Goal: Task Accomplishment & Management: Use online tool/utility

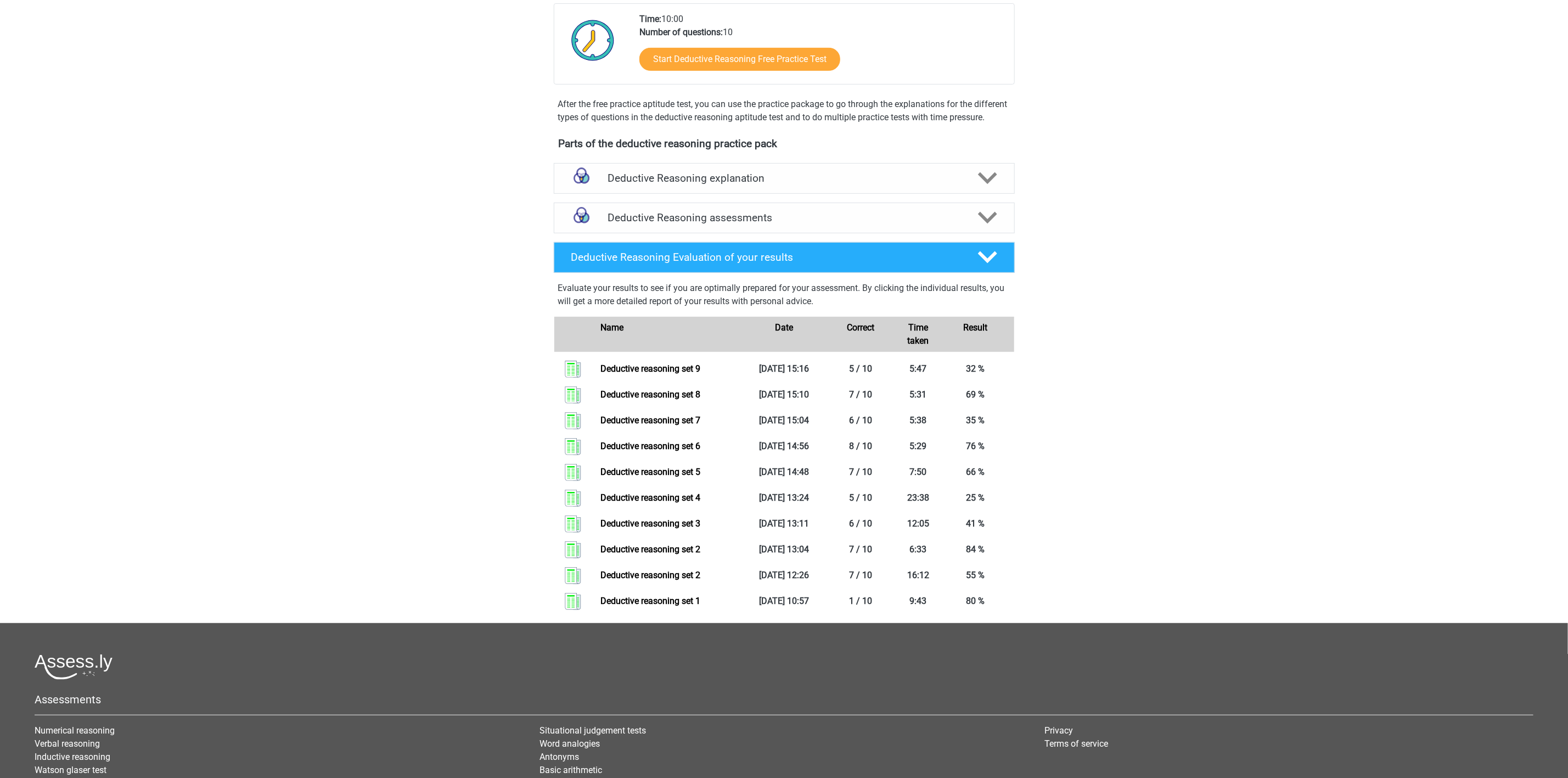
scroll to position [330, 0]
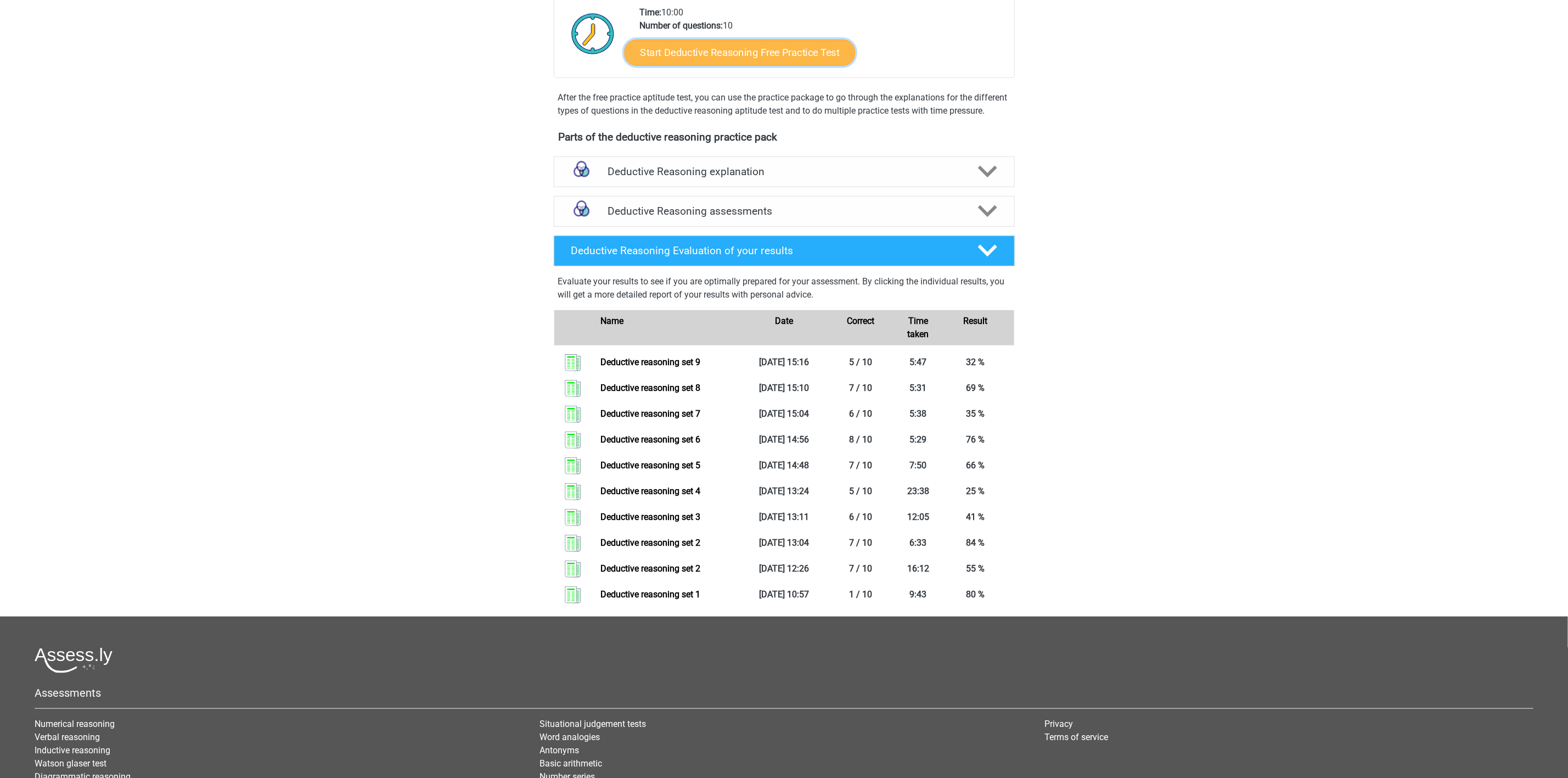
click at [774, 53] on link "Start Deductive Reasoning Free Practice Test" at bounding box center [740, 52] width 231 height 26
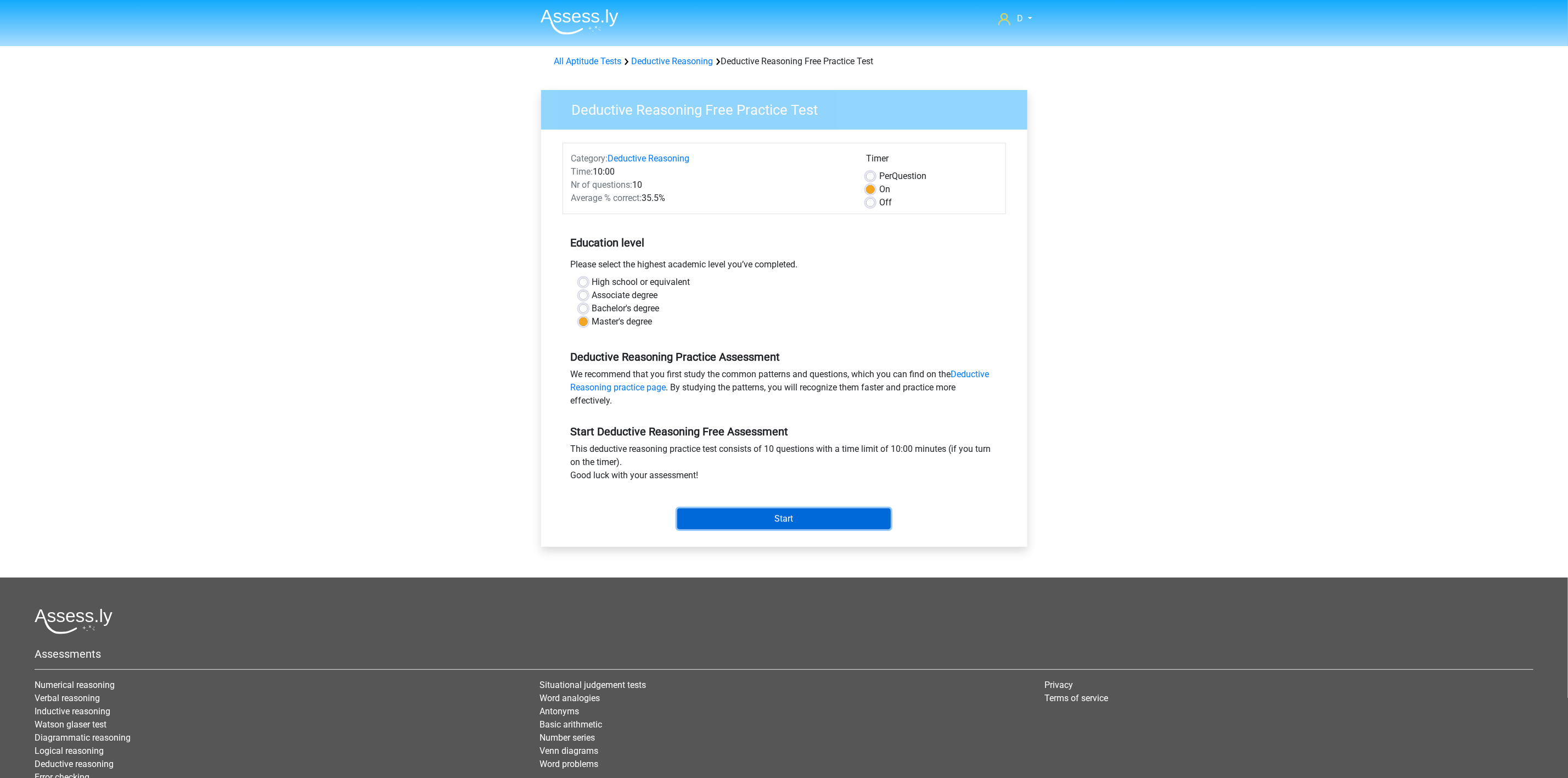
click at [740, 519] on input "Start" at bounding box center [784, 519] width 214 height 21
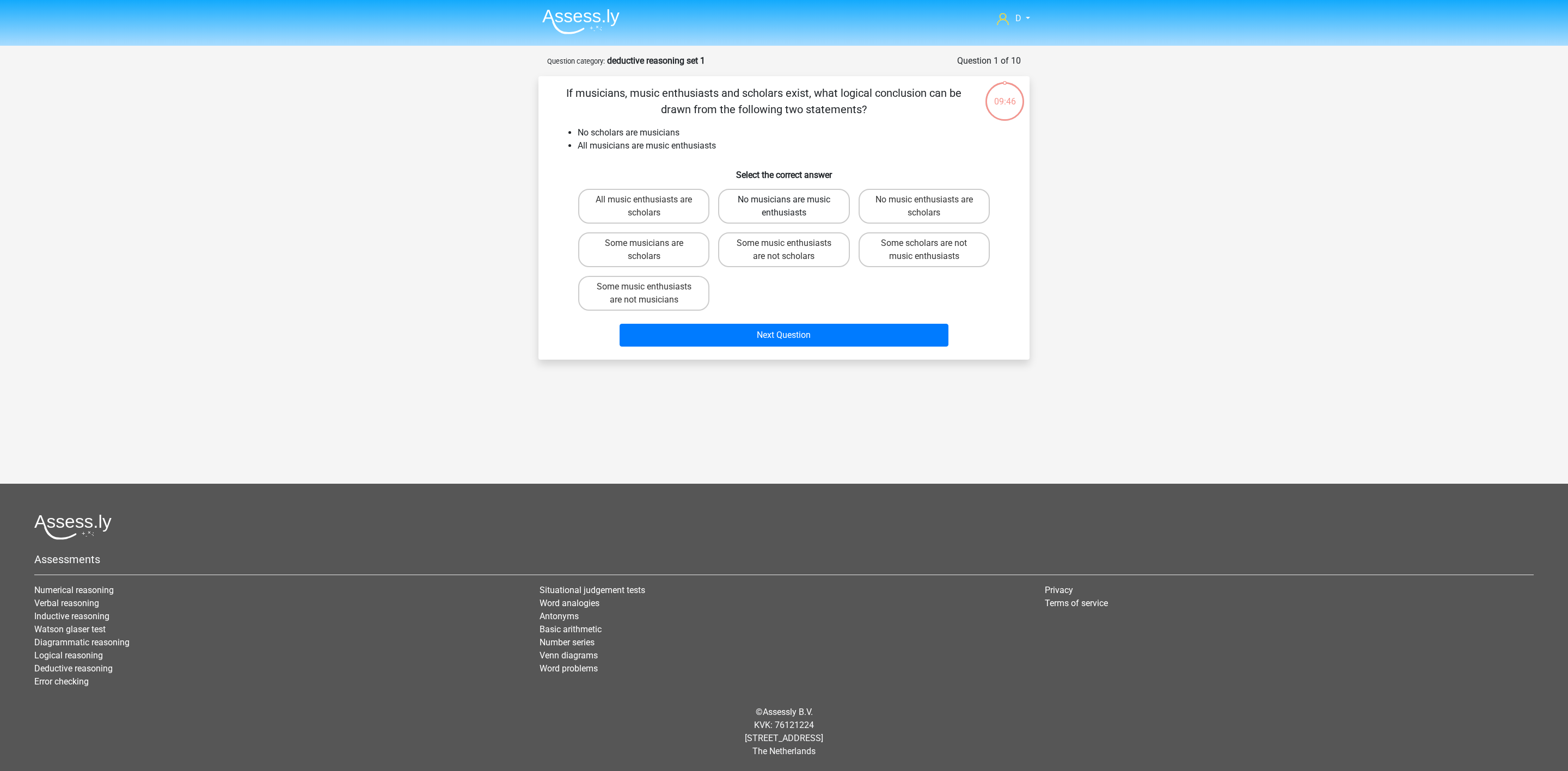
click at [803, 211] on label "No musicians are music enthusiasts" at bounding box center [784, 206] width 131 height 35
click at [791, 207] on input "No musicians are music enthusiasts" at bounding box center [788, 203] width 7 height 7
radio input "true"
click at [912, 255] on label "Some scholars are not music enthusiasts" at bounding box center [925, 249] width 131 height 35
click at [924, 250] on input "Some scholars are not music enthusiasts" at bounding box center [928, 247] width 7 height 7
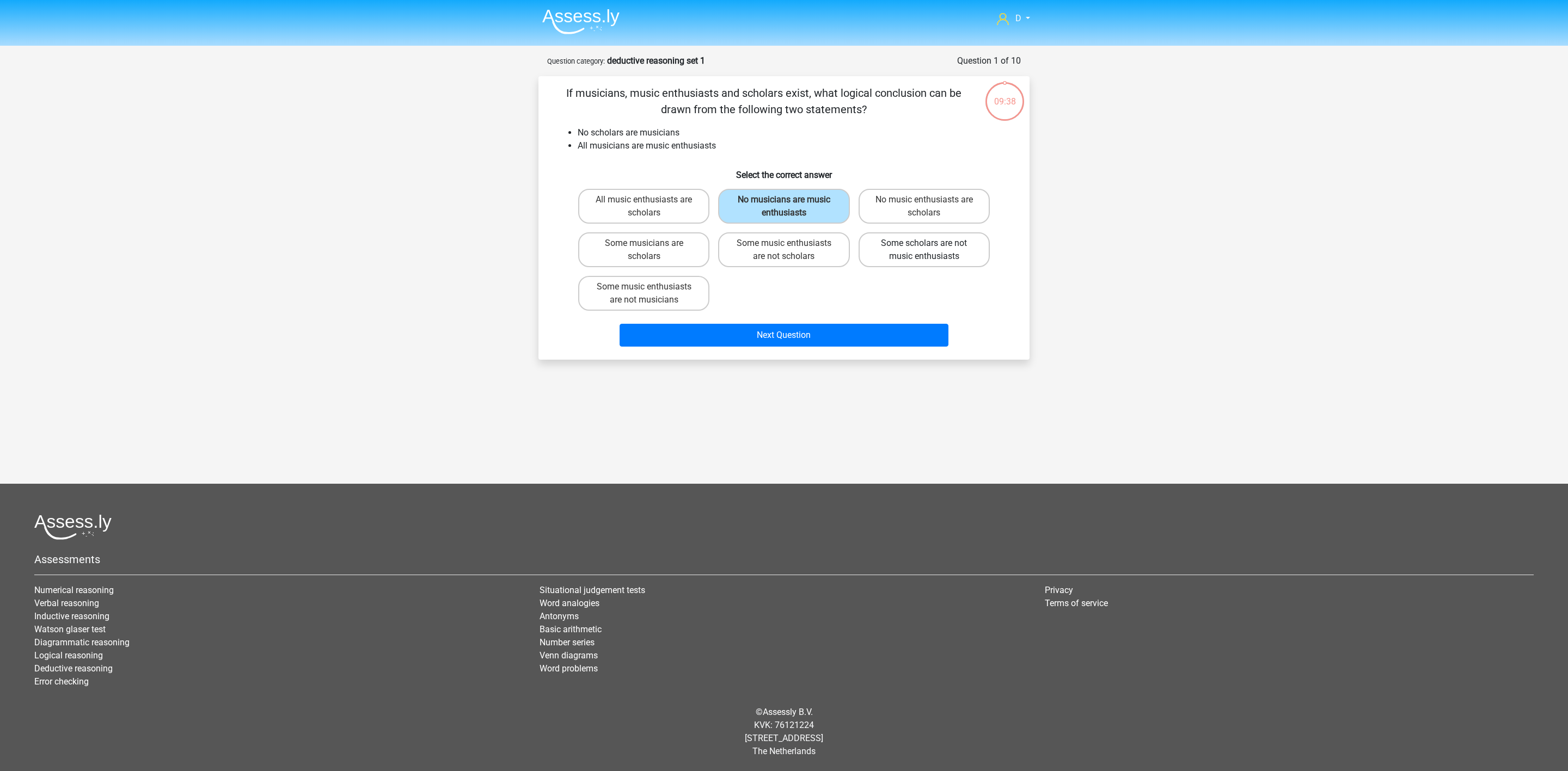
radio input "true"
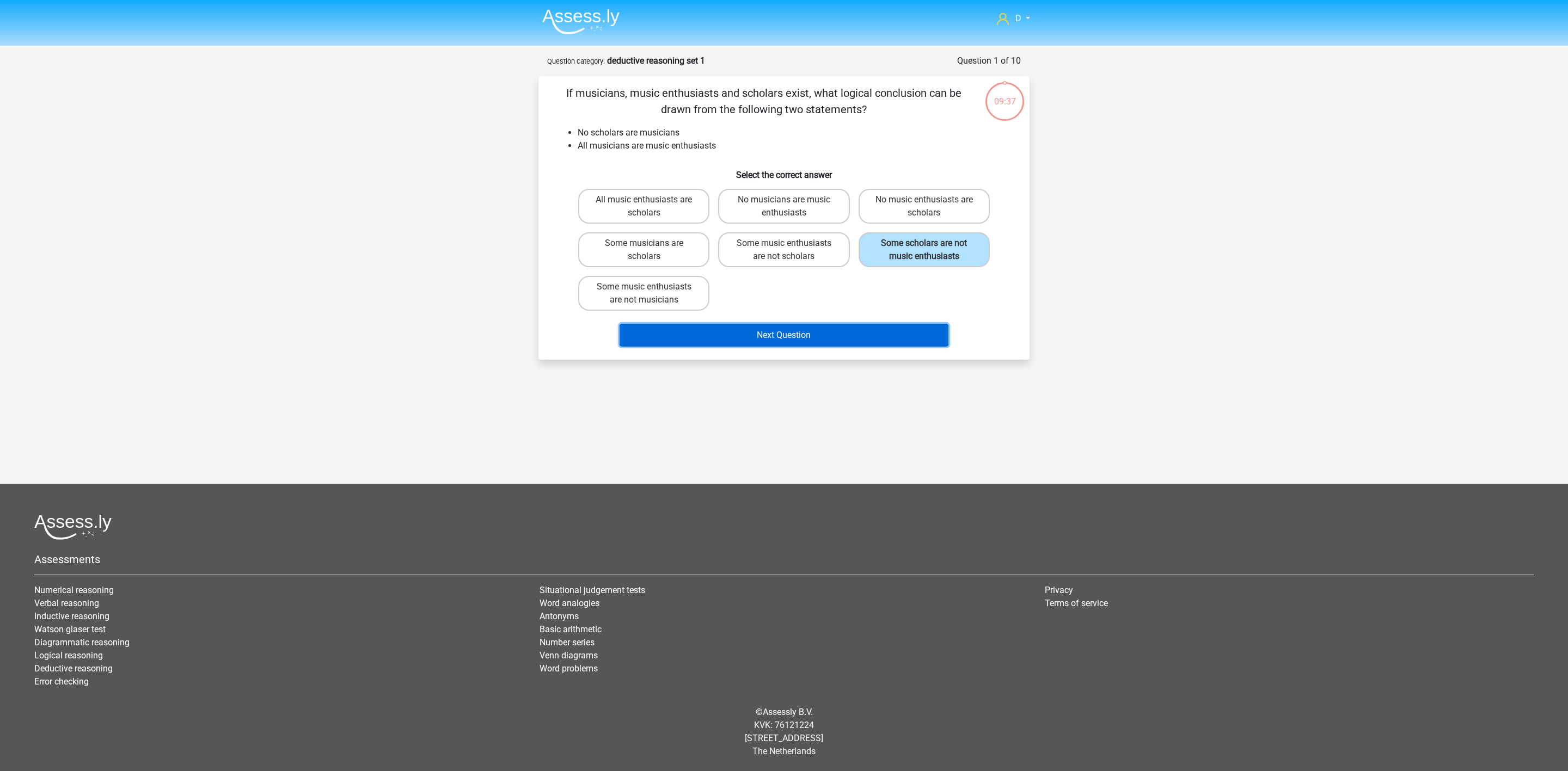
click at [861, 332] on button "Next Question" at bounding box center [784, 335] width 329 height 23
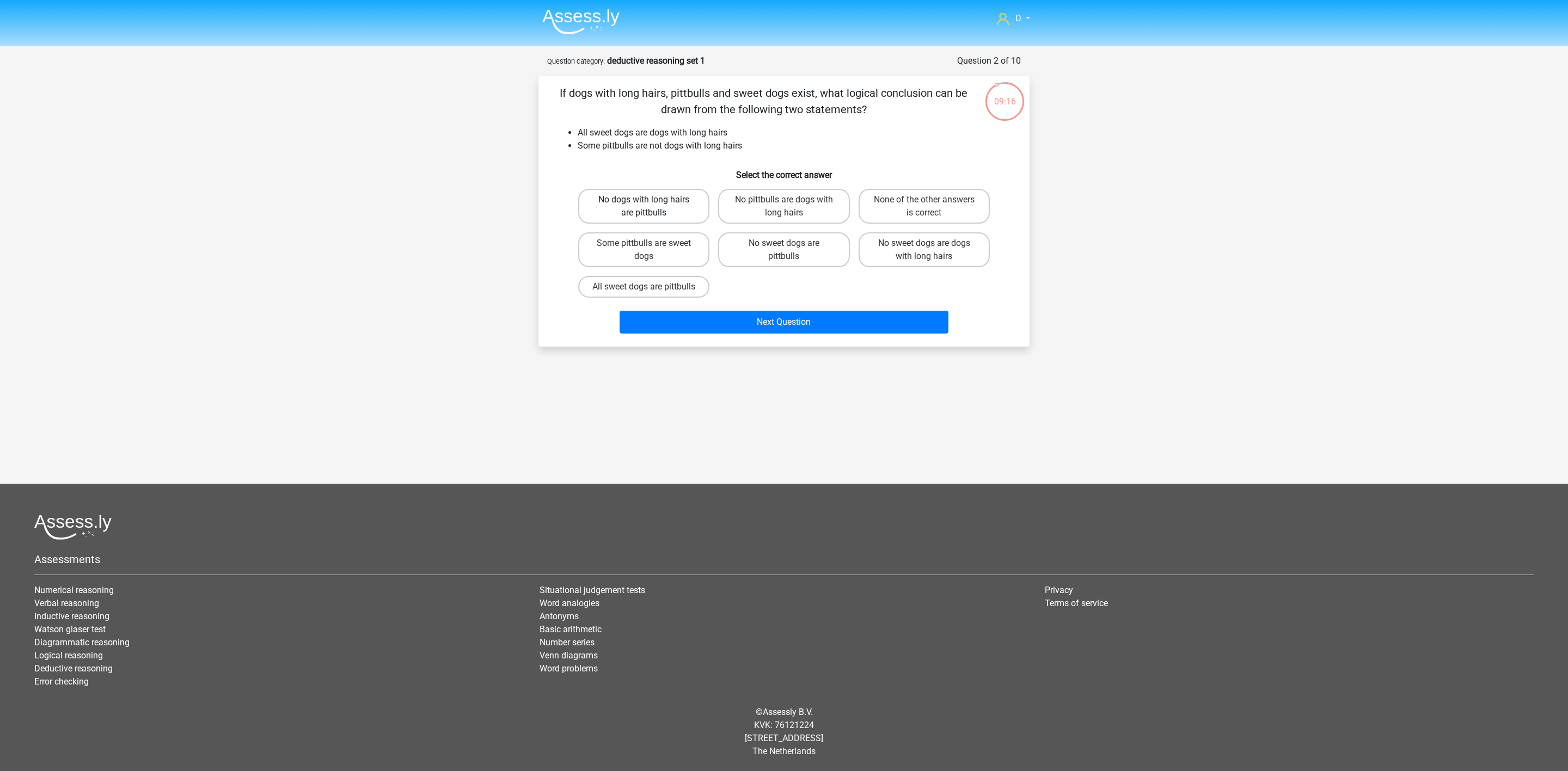
click at [672, 208] on label "No dogs with long hairs are pittbulls" at bounding box center [644, 206] width 131 height 35
click at [651, 207] on input "No dogs with long hairs are pittbulls" at bounding box center [648, 203] width 7 height 7
radio input "true"
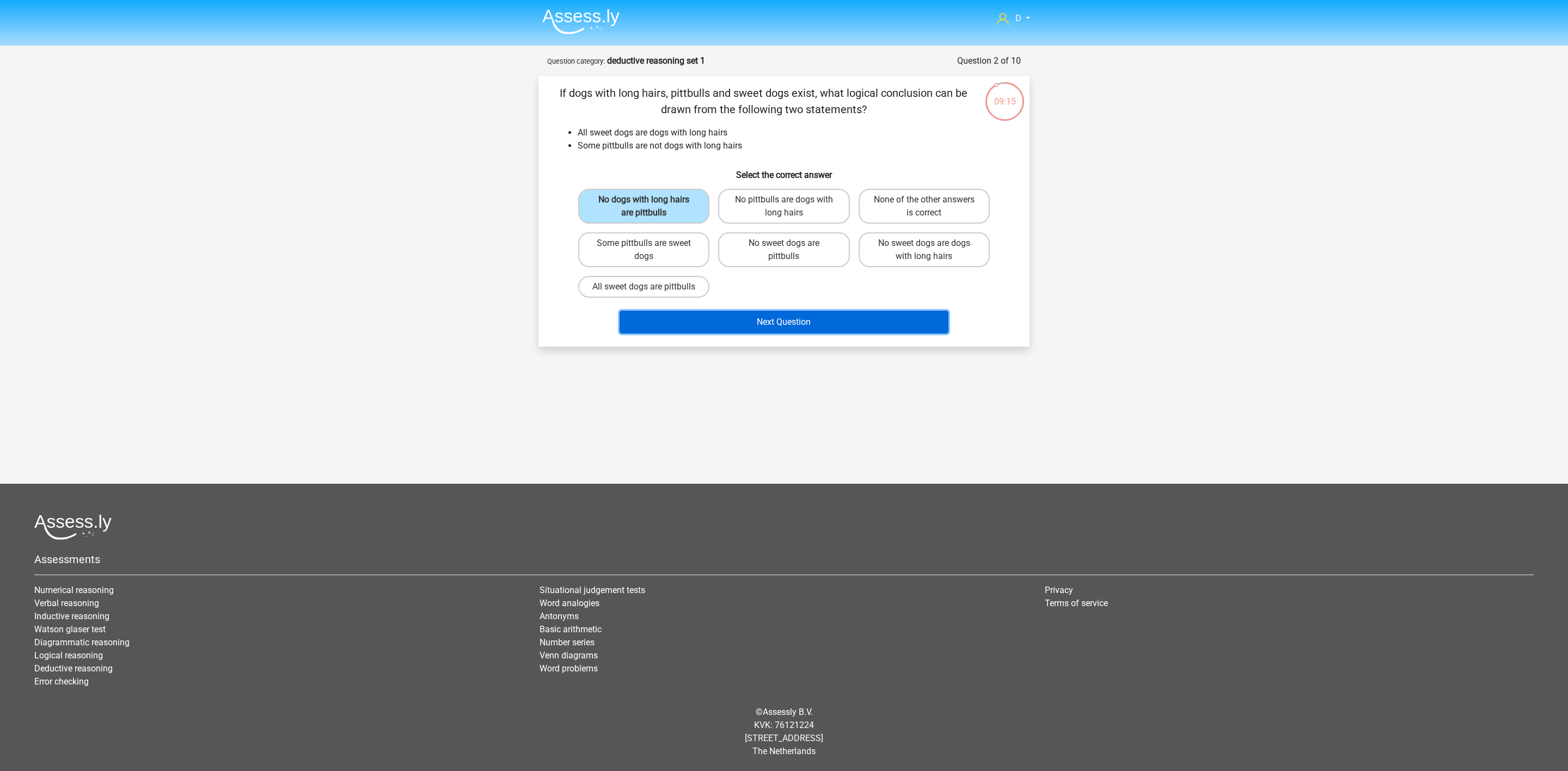
click at [709, 333] on button "Next Question" at bounding box center [784, 323] width 329 height 23
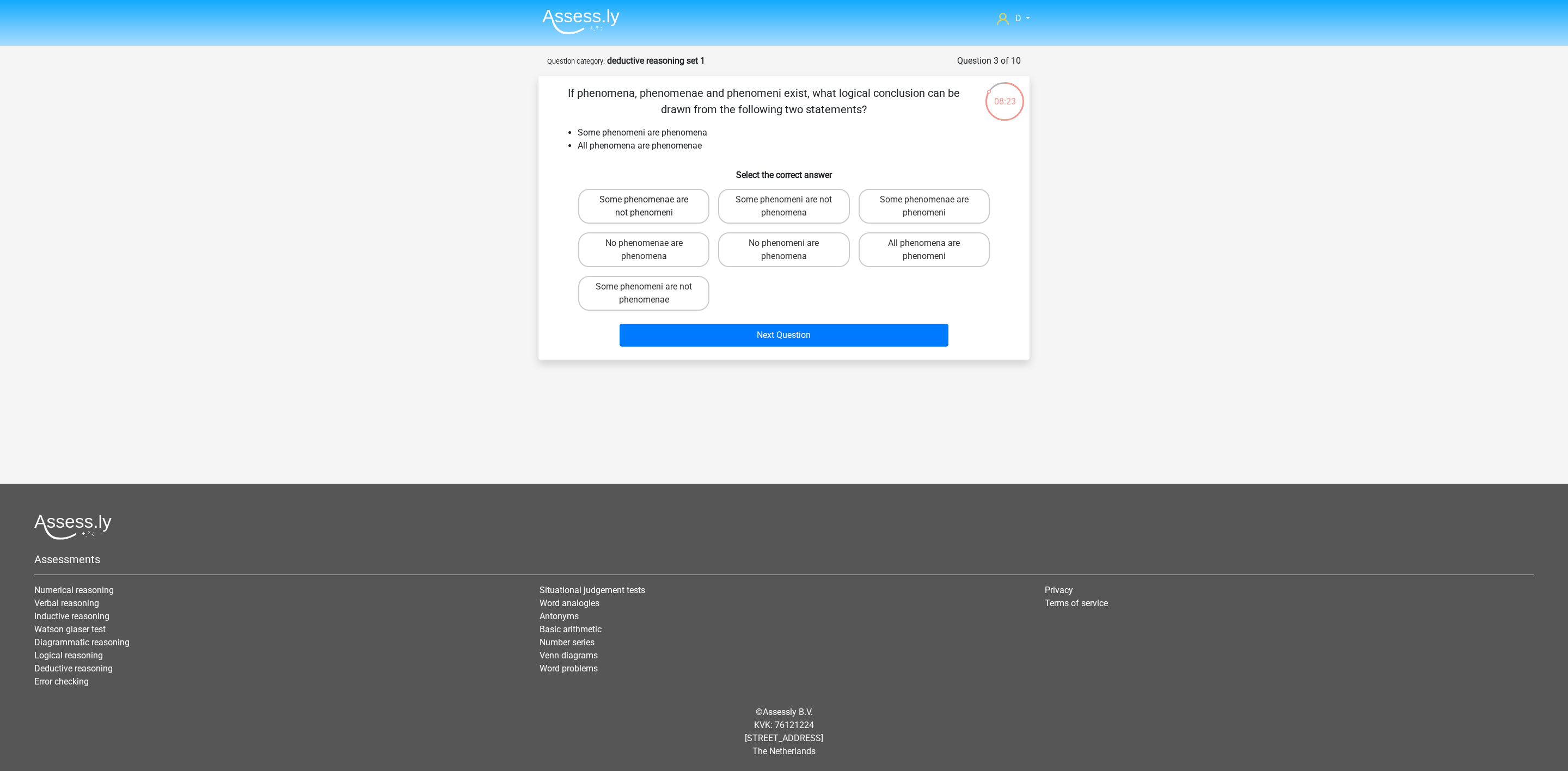
click at [688, 211] on label "Some phenomenae are not phenomeni" at bounding box center [644, 206] width 131 height 35
click at [651, 207] on input "Some phenomenae are not phenomeni" at bounding box center [648, 203] width 7 height 7
radio input "true"
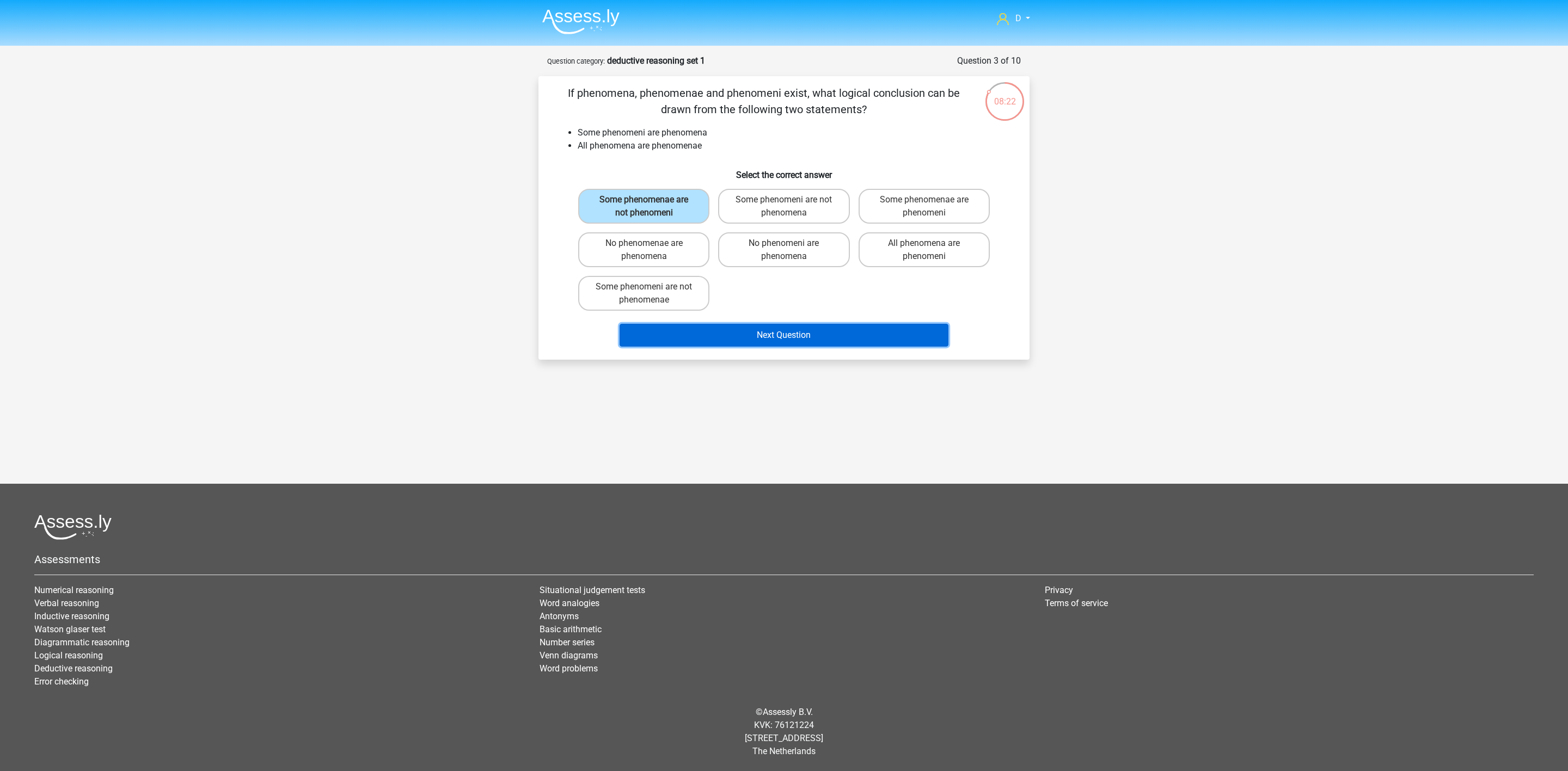
click at [726, 328] on button "Next Question" at bounding box center [784, 335] width 329 height 23
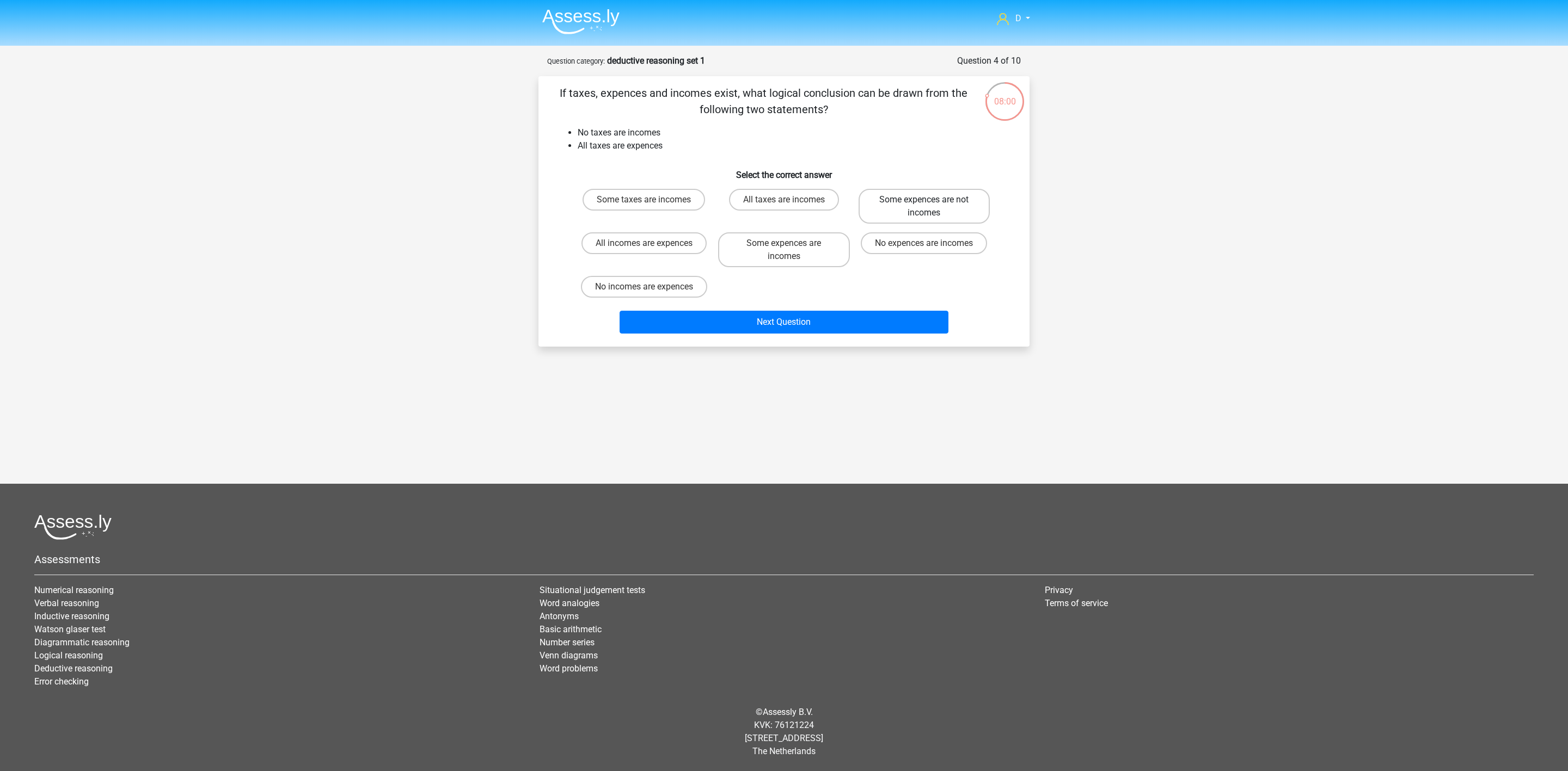
click at [898, 209] on label "Some expences are not incomes" at bounding box center [925, 206] width 131 height 35
click at [924, 207] on input "Some expences are not incomes" at bounding box center [928, 203] width 7 height 7
radio input "true"
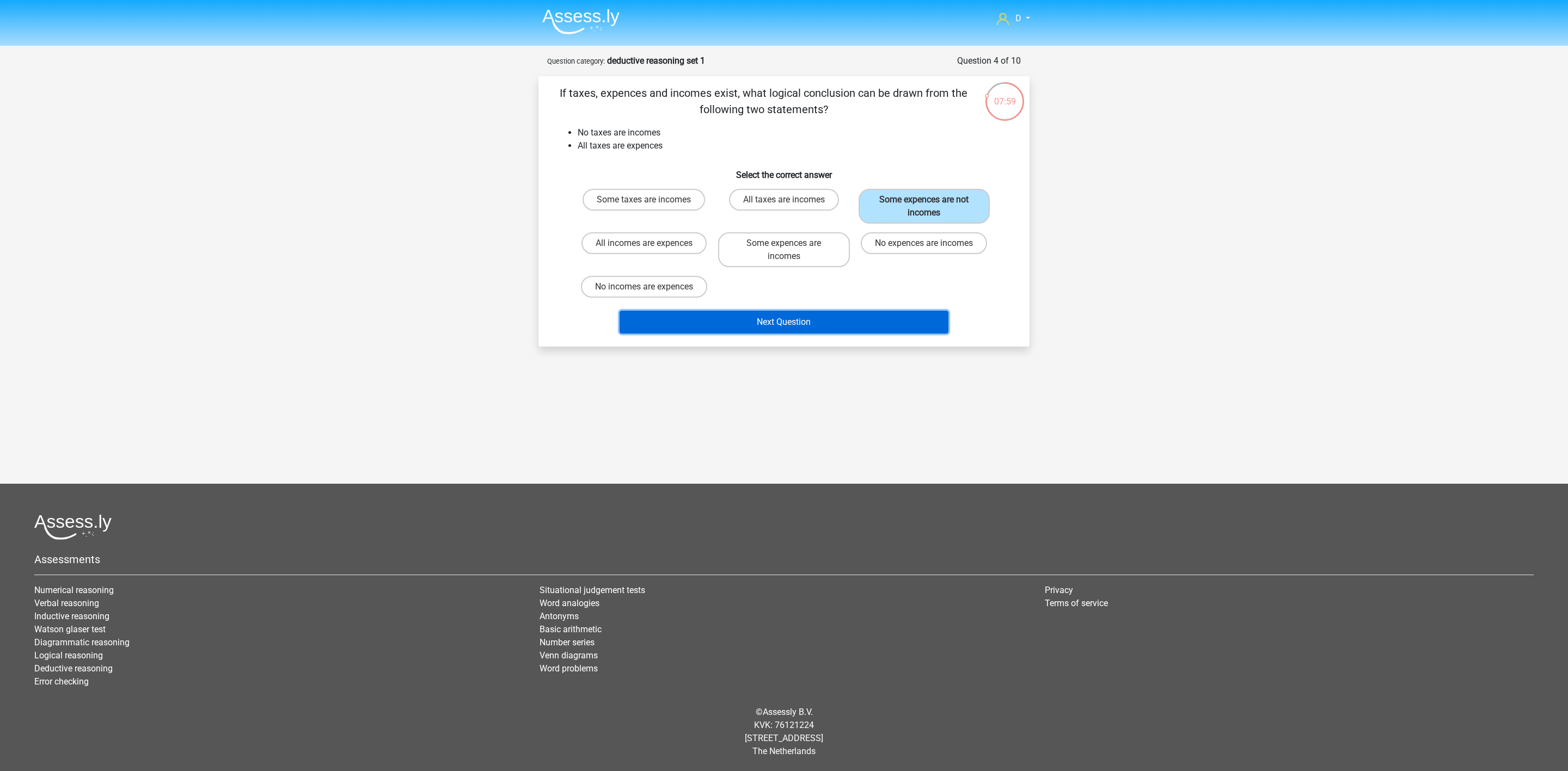
click at [850, 322] on button "Next Question" at bounding box center [784, 323] width 329 height 23
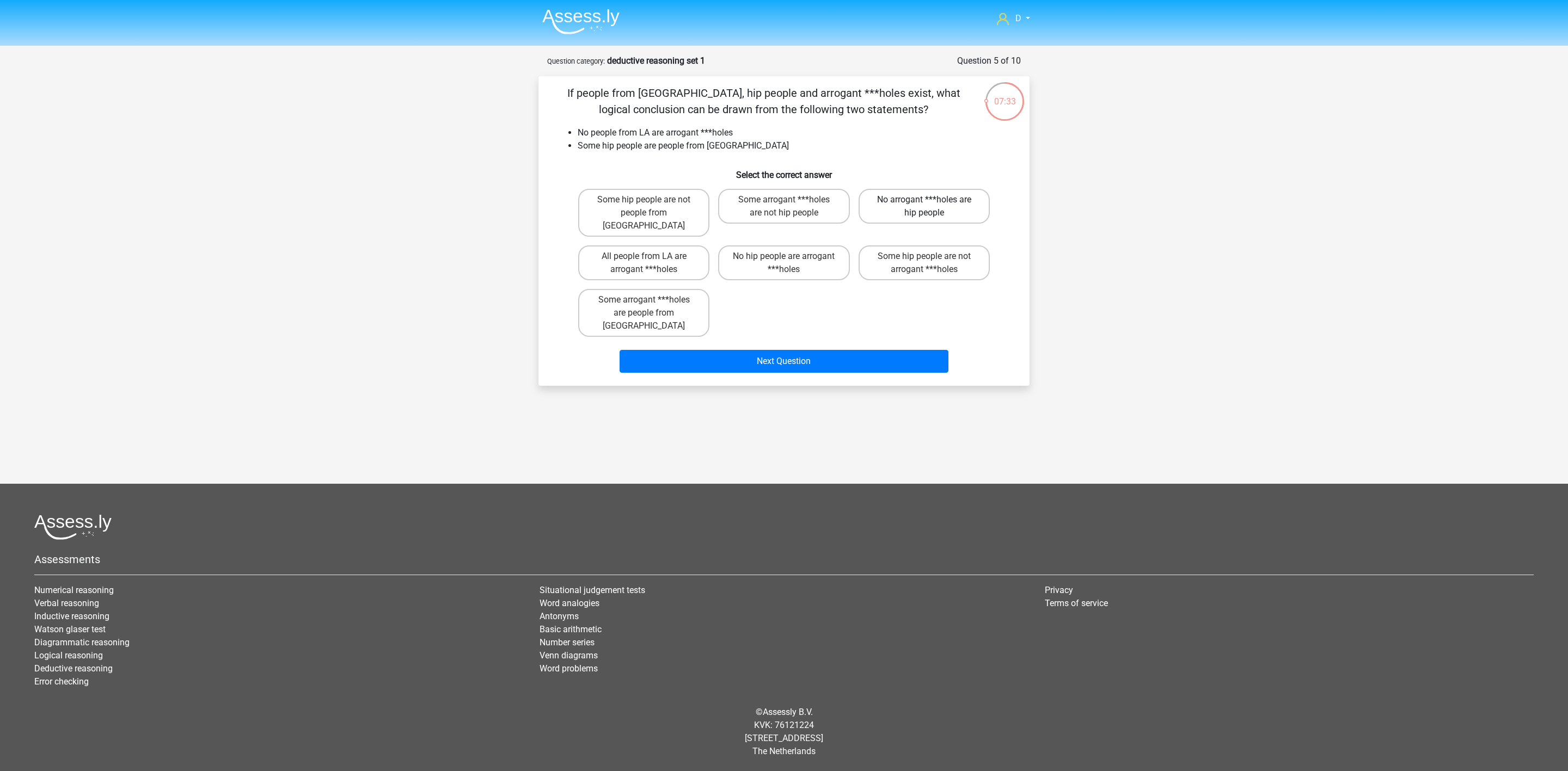
click at [913, 209] on label "No arrogant ***holes are hip people" at bounding box center [925, 206] width 131 height 35
click at [924, 207] on input "No arrogant ***holes are hip people" at bounding box center [928, 203] width 7 height 7
radio input "true"
click at [843, 350] on button "Next Question" at bounding box center [784, 361] width 329 height 23
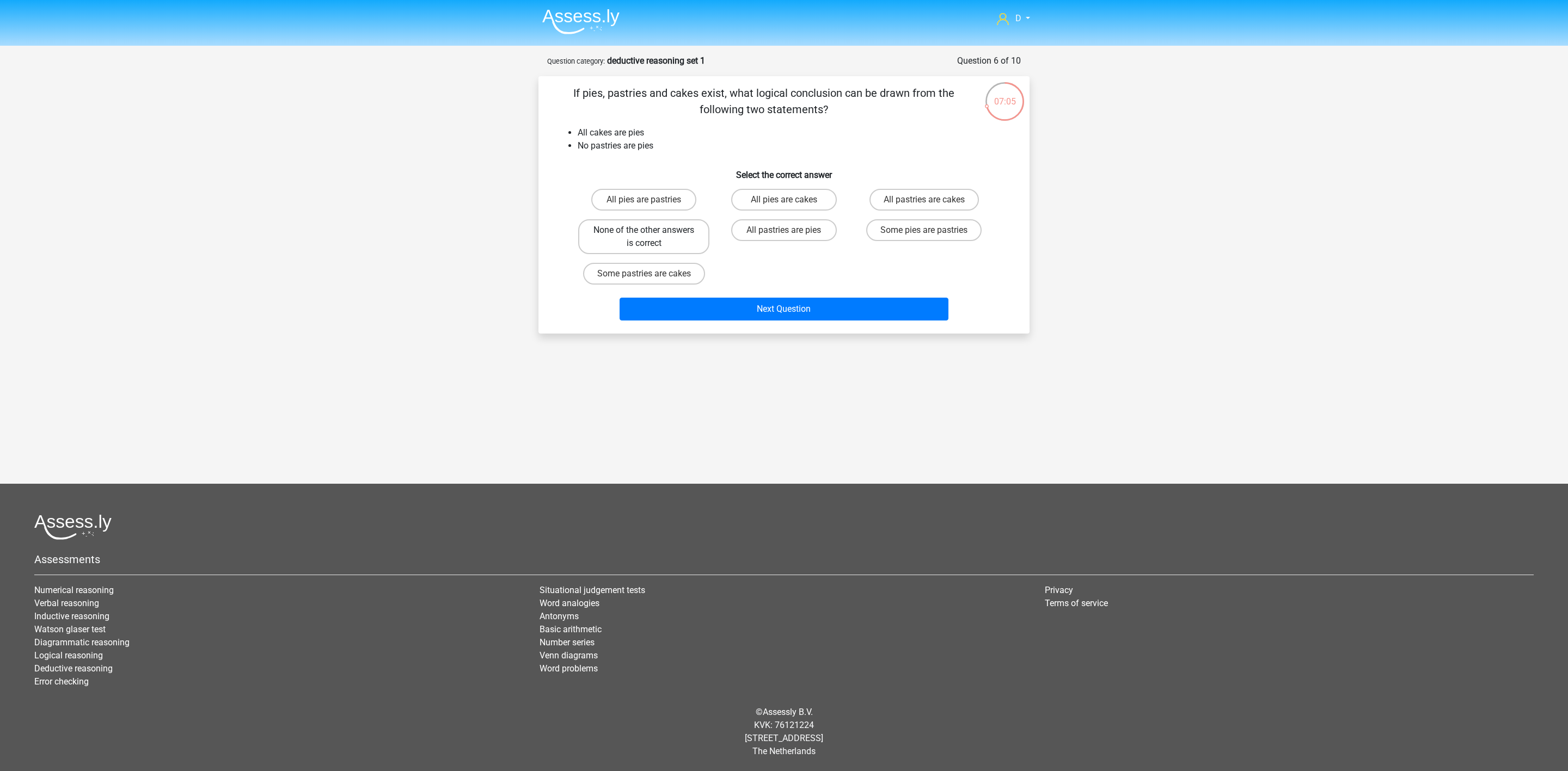
click at [681, 237] on label "None of the other answers is correct" at bounding box center [644, 236] width 131 height 35
click at [651, 237] on input "None of the other answers is correct" at bounding box center [648, 234] width 7 height 7
radio input "true"
click at [730, 307] on button "Next Question" at bounding box center [784, 309] width 329 height 23
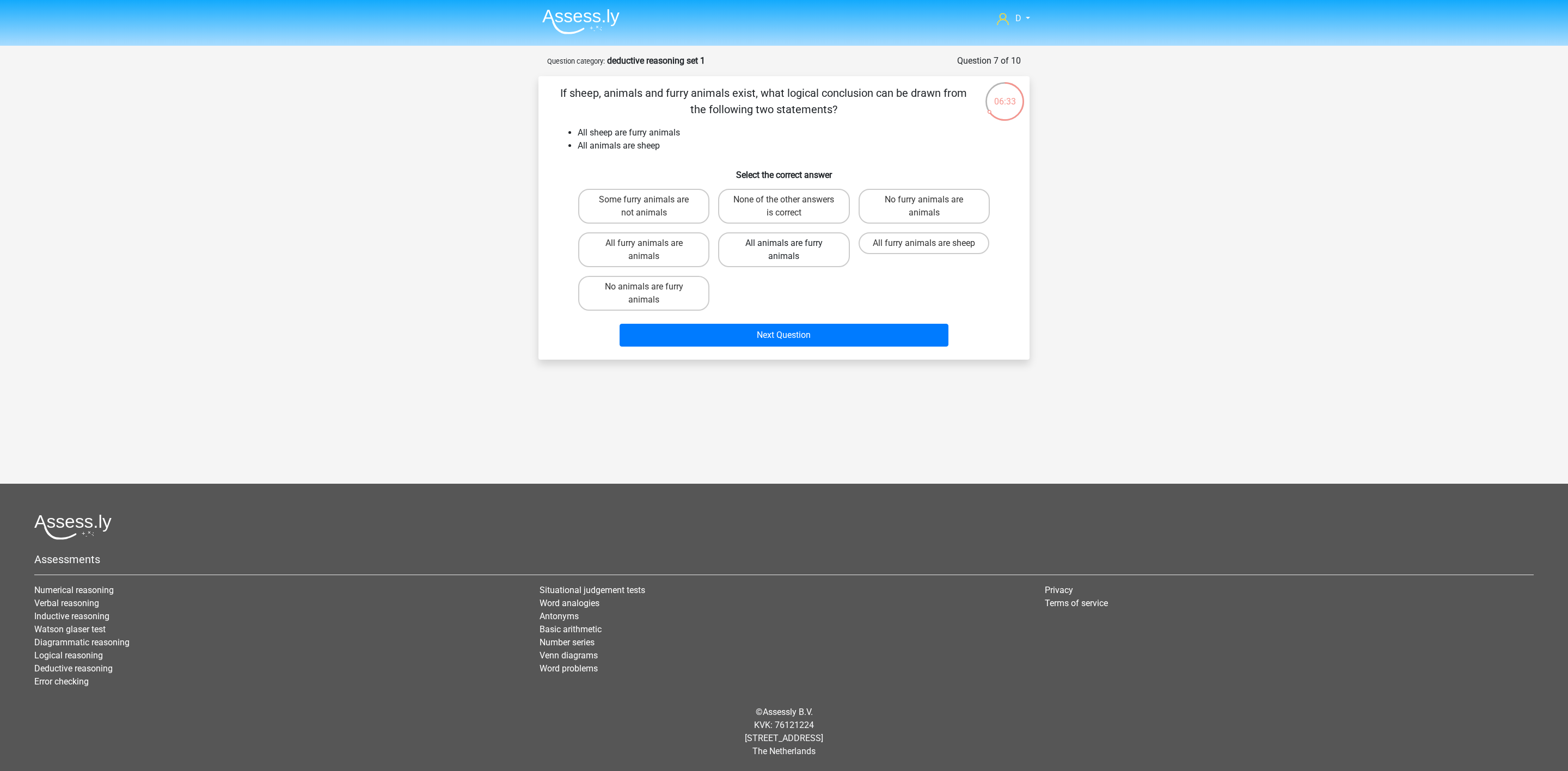
click at [806, 249] on label "All animals are furry animals" at bounding box center [784, 249] width 131 height 35
click at [791, 249] on input "All animals are furry animals" at bounding box center [788, 247] width 7 height 7
radio input "true"
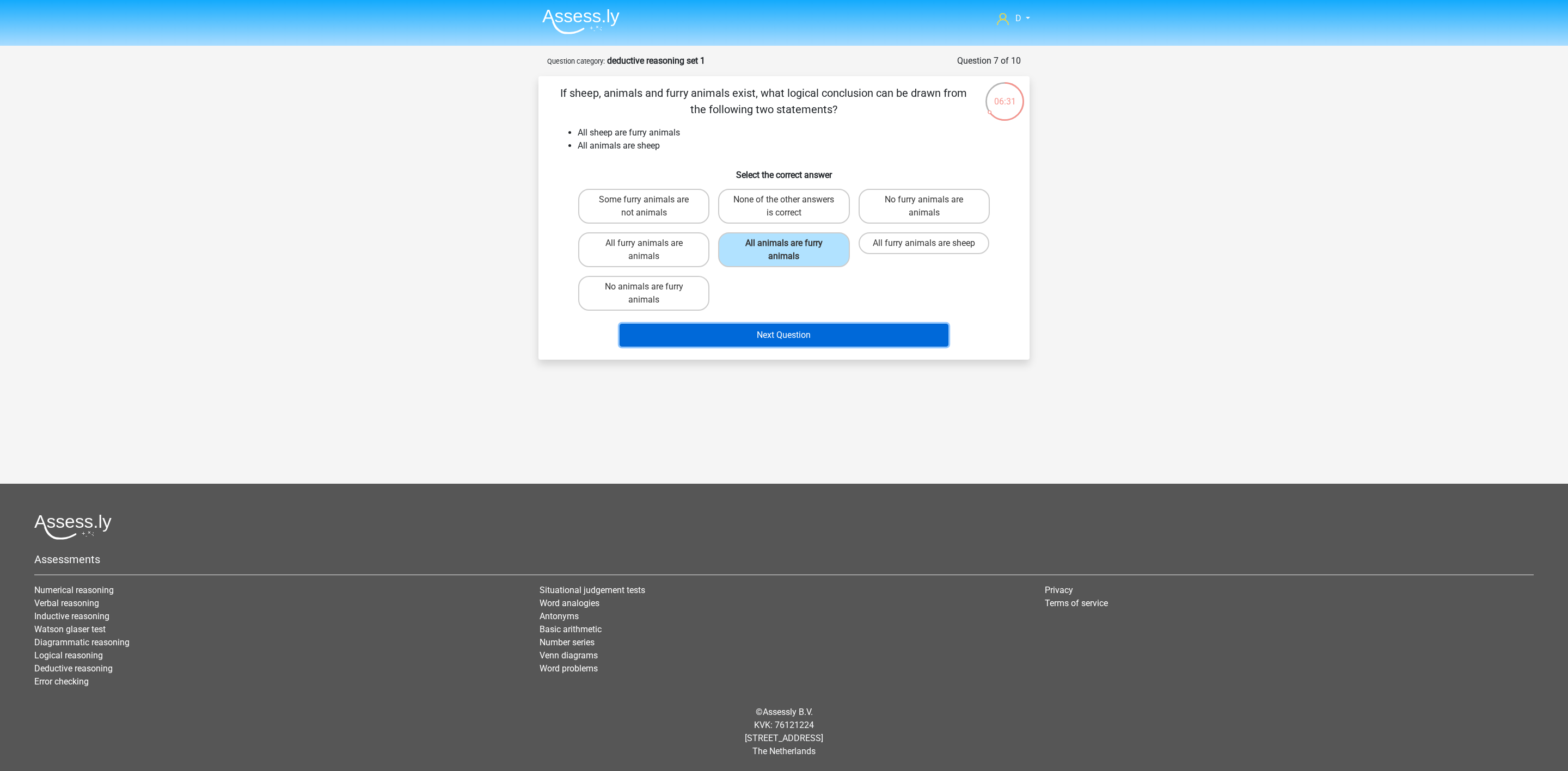
click at [794, 330] on button "Next Question" at bounding box center [784, 335] width 329 height 23
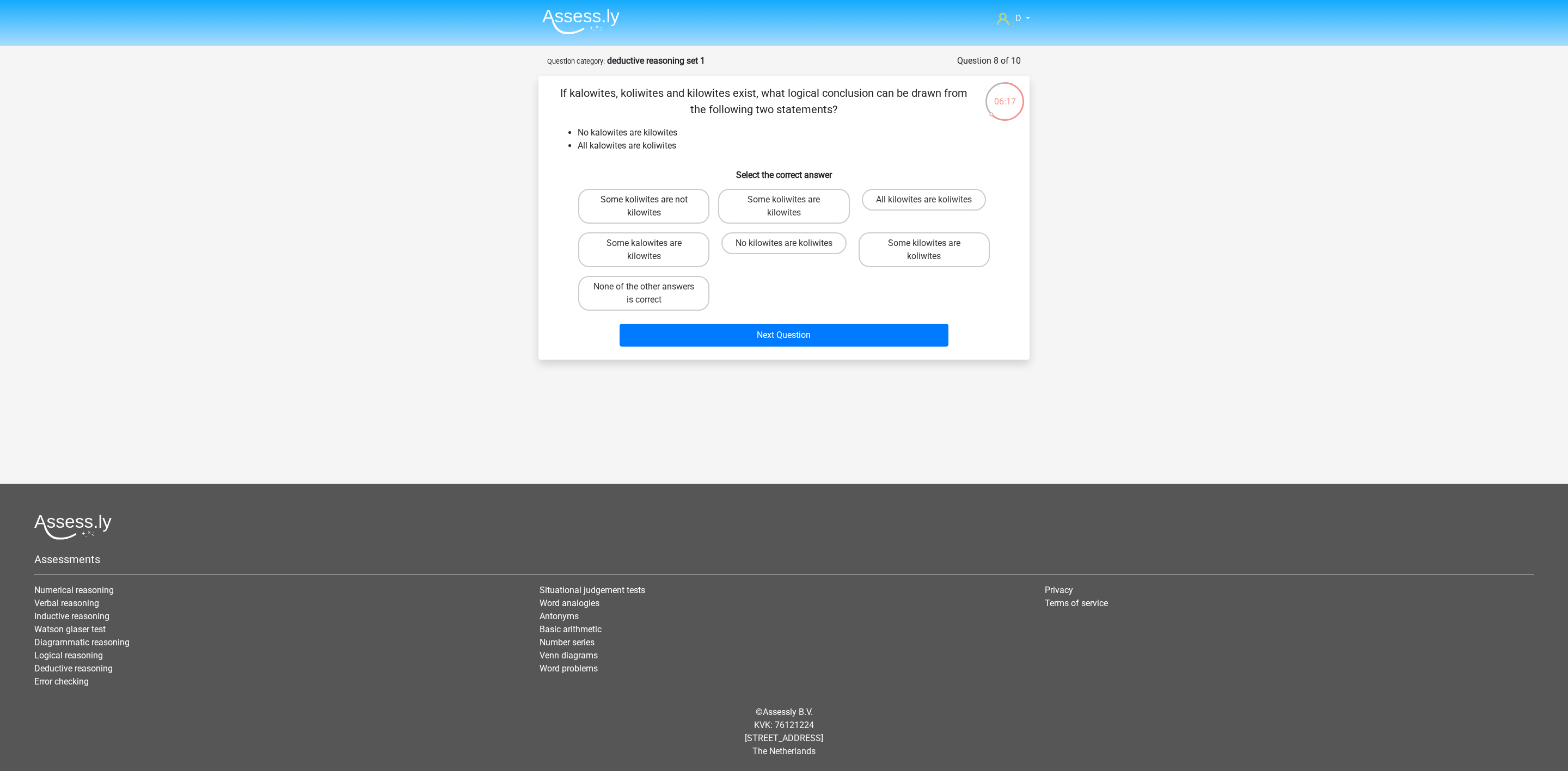
click at [671, 201] on label "Some koliwites are not kilowites" at bounding box center [644, 206] width 131 height 35
click at [651, 201] on input "Some koliwites are not kilowites" at bounding box center [648, 203] width 7 height 7
radio input "true"
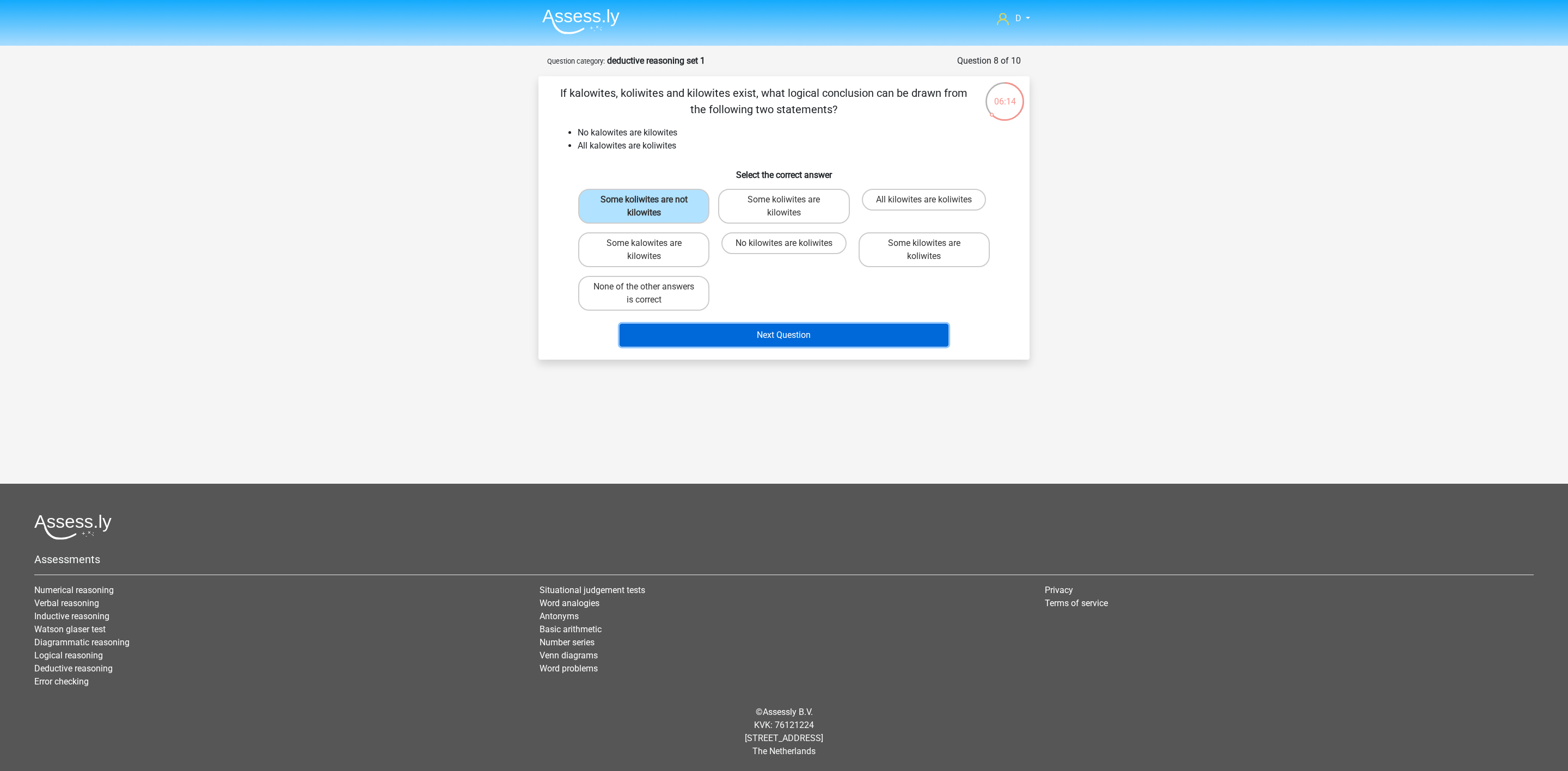
click at [741, 328] on button "Next Question" at bounding box center [784, 335] width 329 height 23
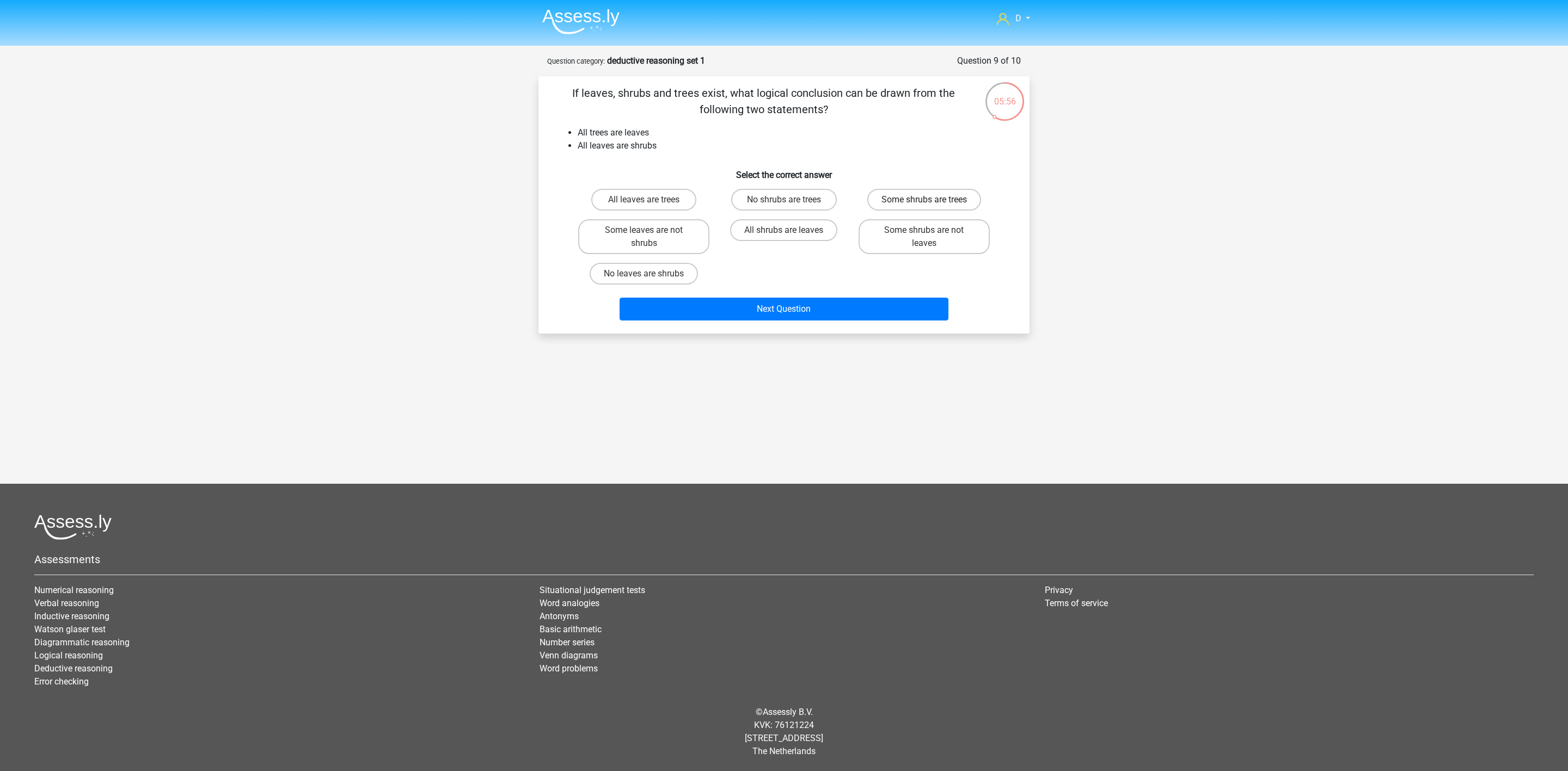
click at [911, 194] on label "Some shrubs are trees" at bounding box center [924, 200] width 114 height 22
click at [924, 200] on input "Some shrubs are trees" at bounding box center [928, 203] width 7 height 7
radio input "true"
click at [884, 302] on button "Next Question" at bounding box center [784, 309] width 329 height 23
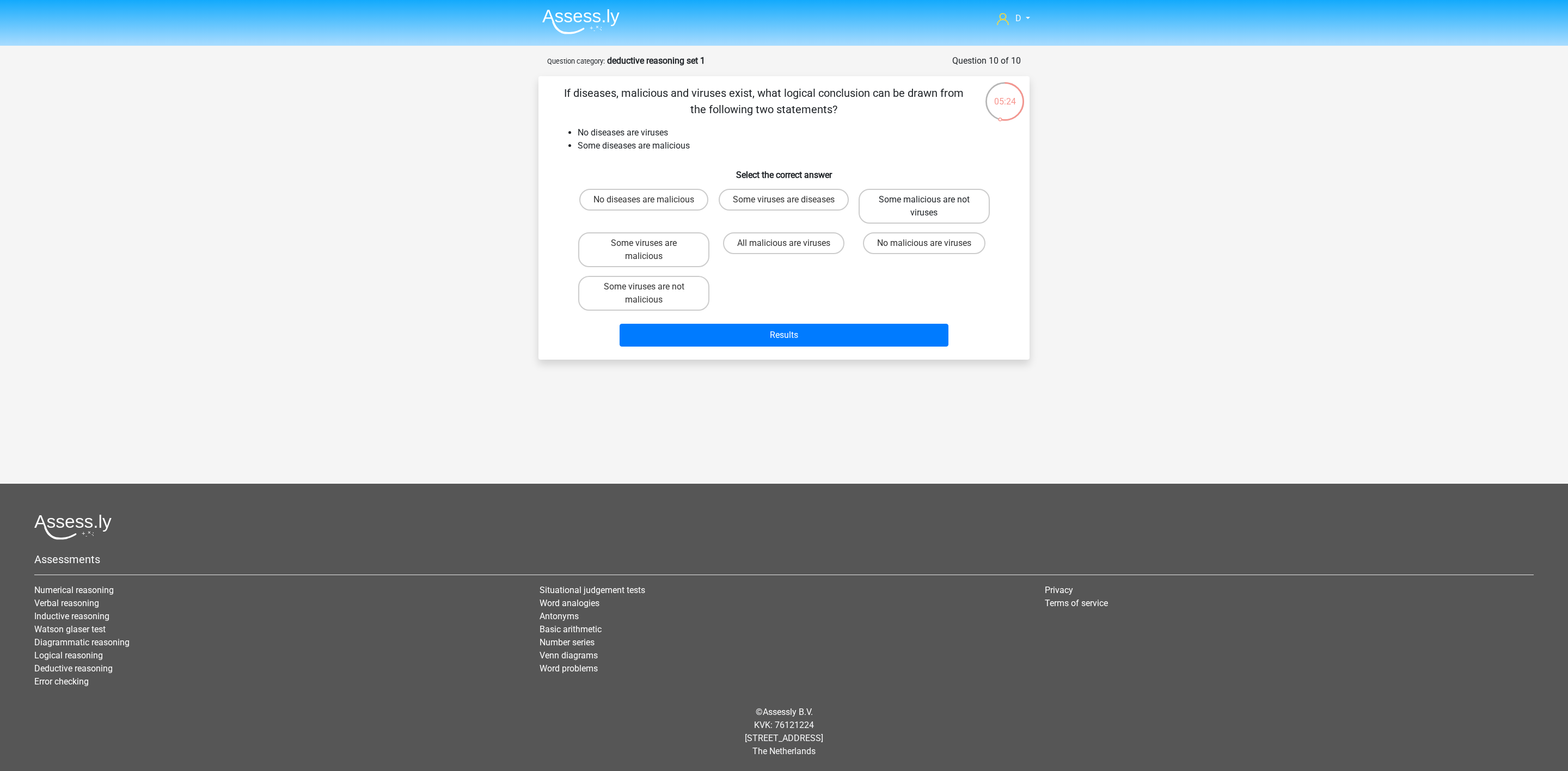
click at [880, 208] on label "Some malicious are not viruses" at bounding box center [925, 206] width 131 height 35
click at [924, 207] on input "Some malicious are not viruses" at bounding box center [928, 203] width 7 height 7
radio input "true"
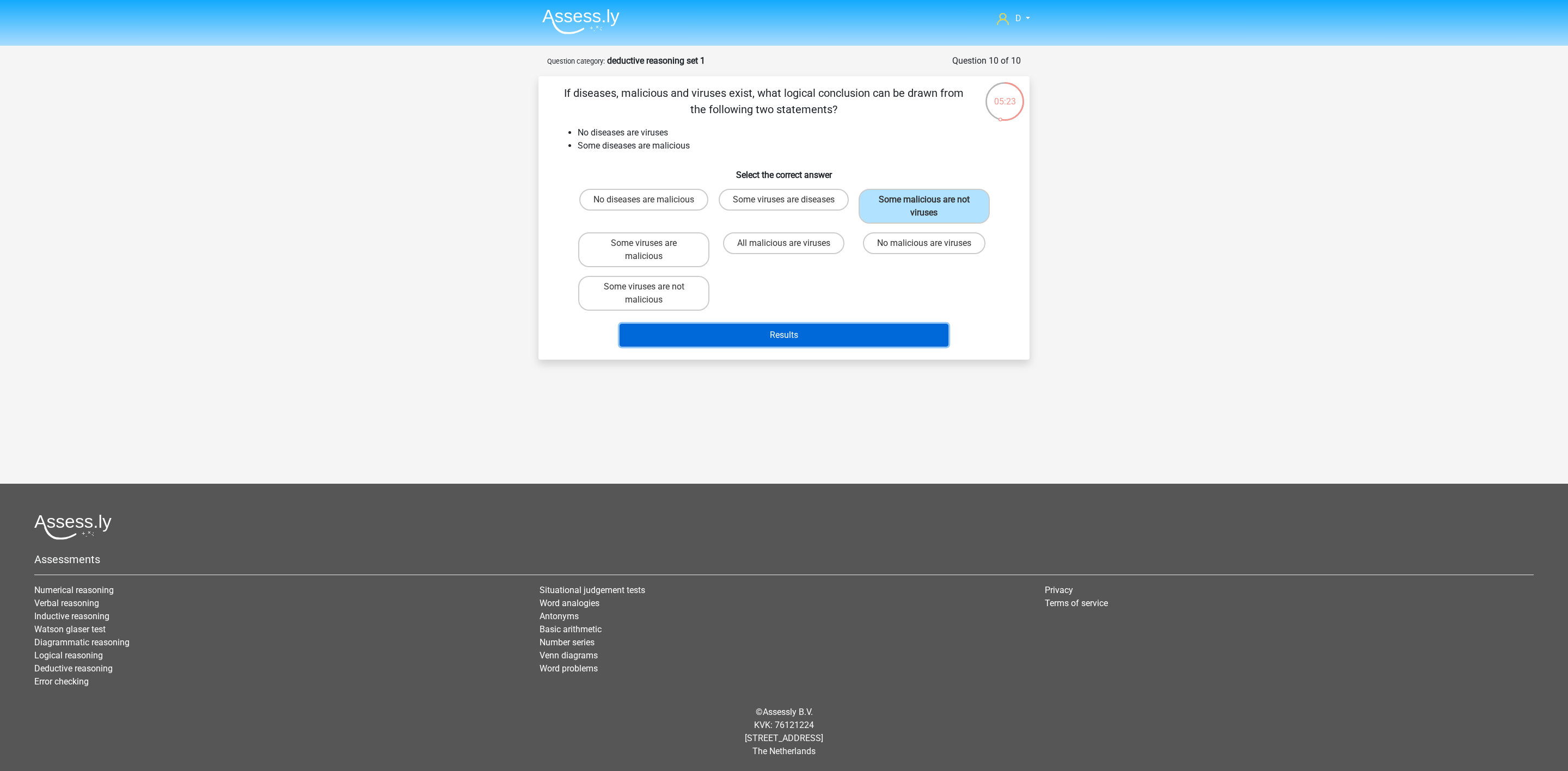
click at [866, 335] on button "Results" at bounding box center [784, 335] width 329 height 23
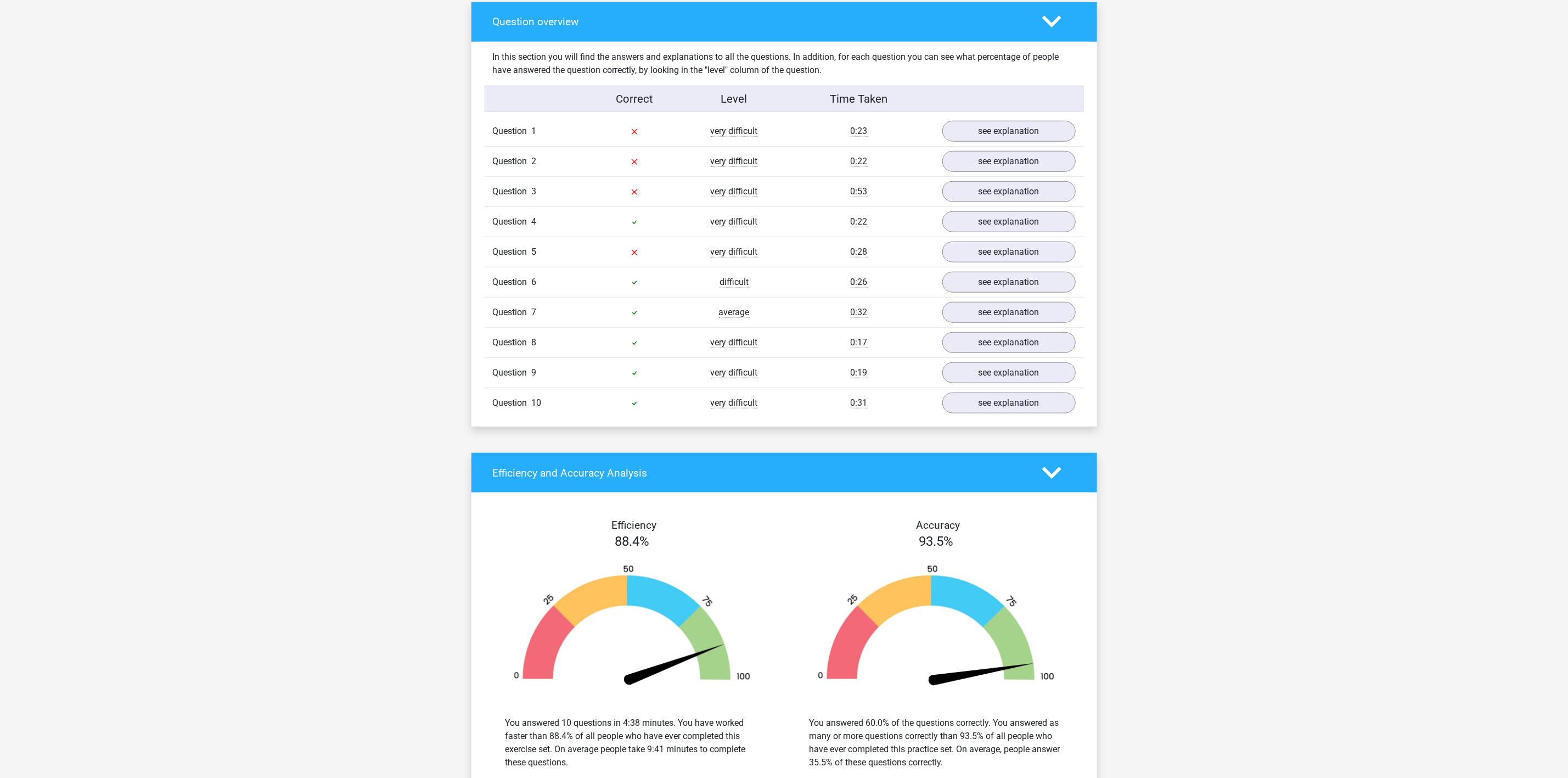
scroll to position [370, 0]
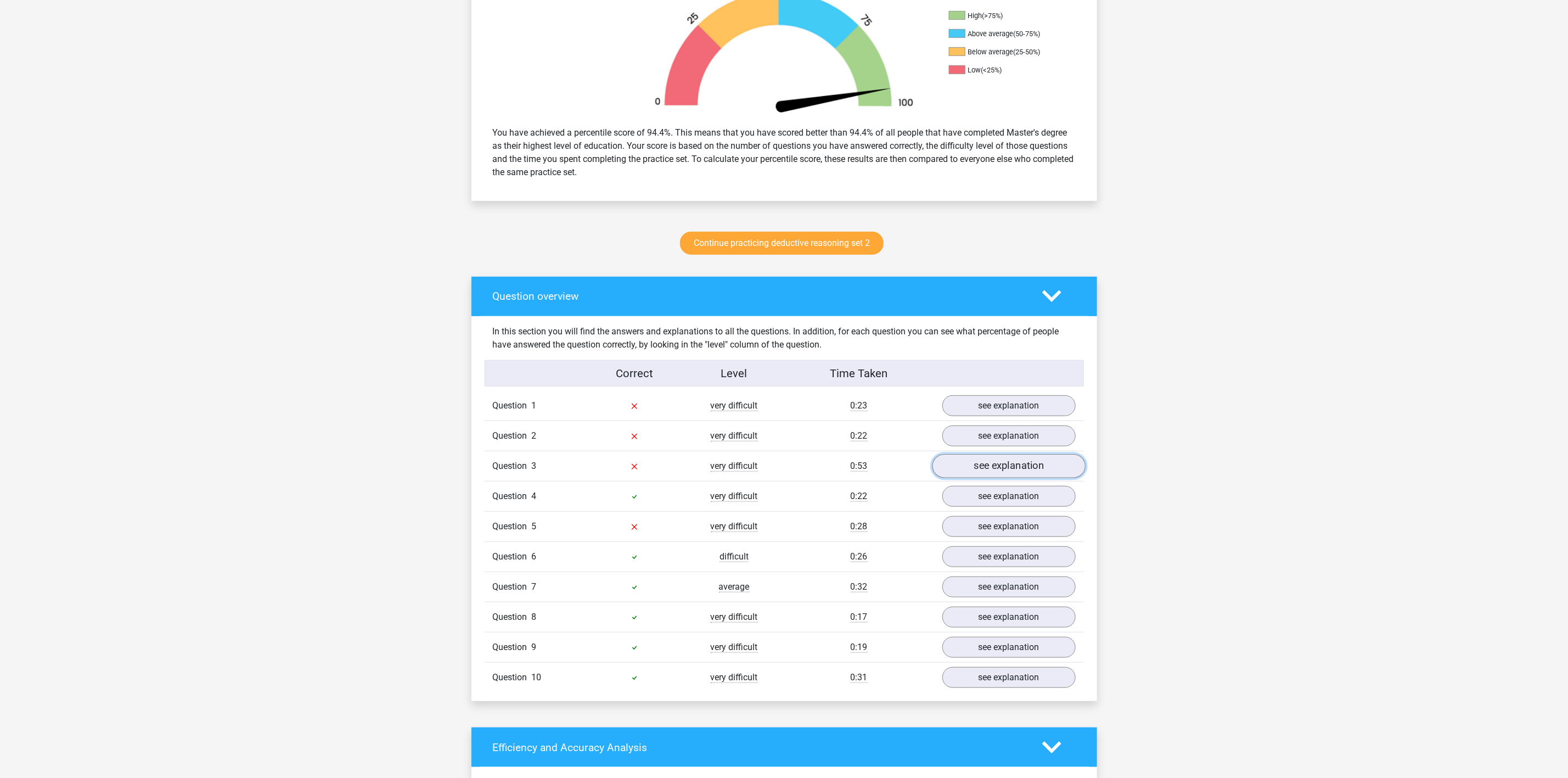
click at [1017, 470] on link "see explanation" at bounding box center [1009, 466] width 153 height 24
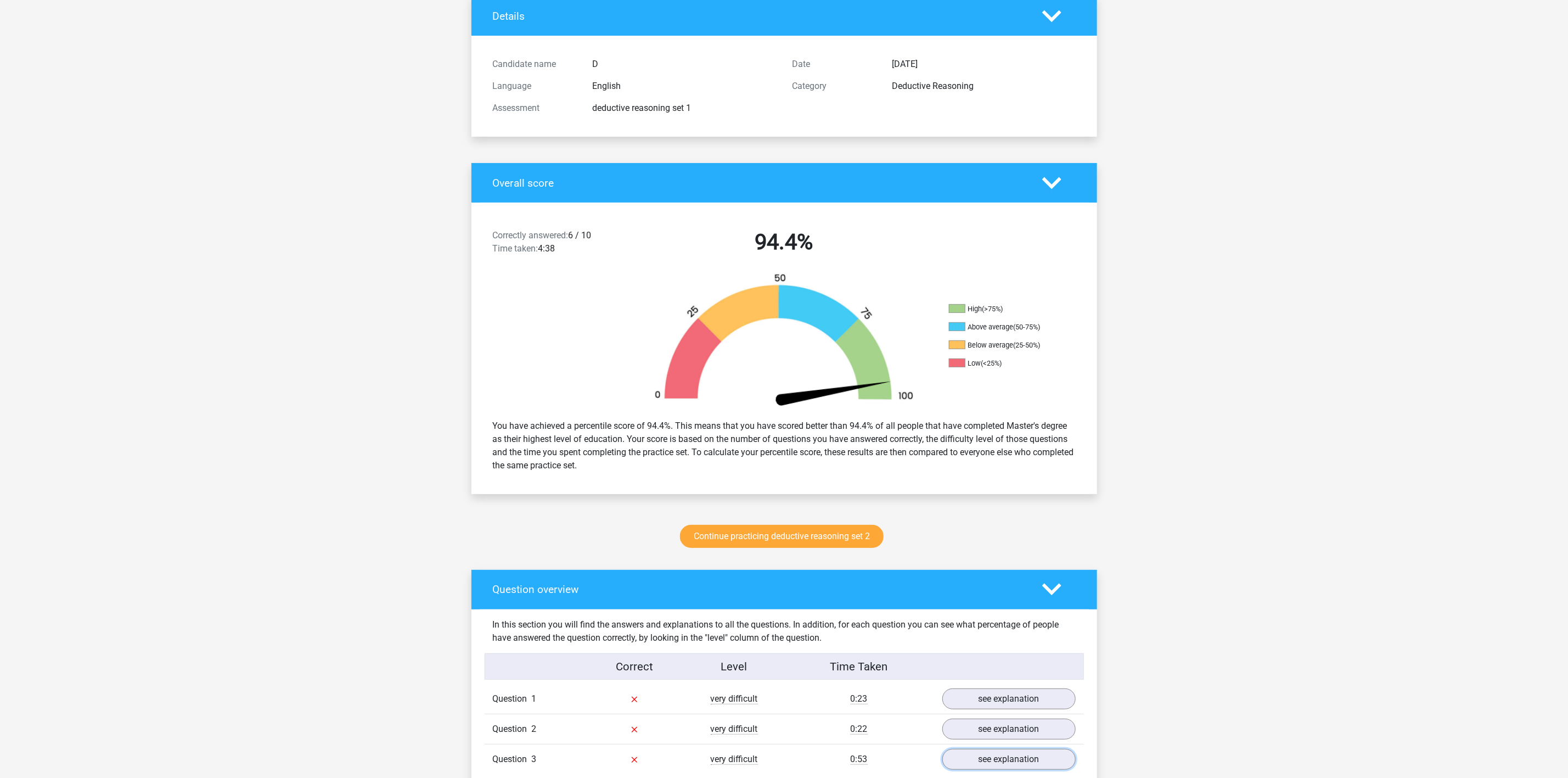
scroll to position [0, 0]
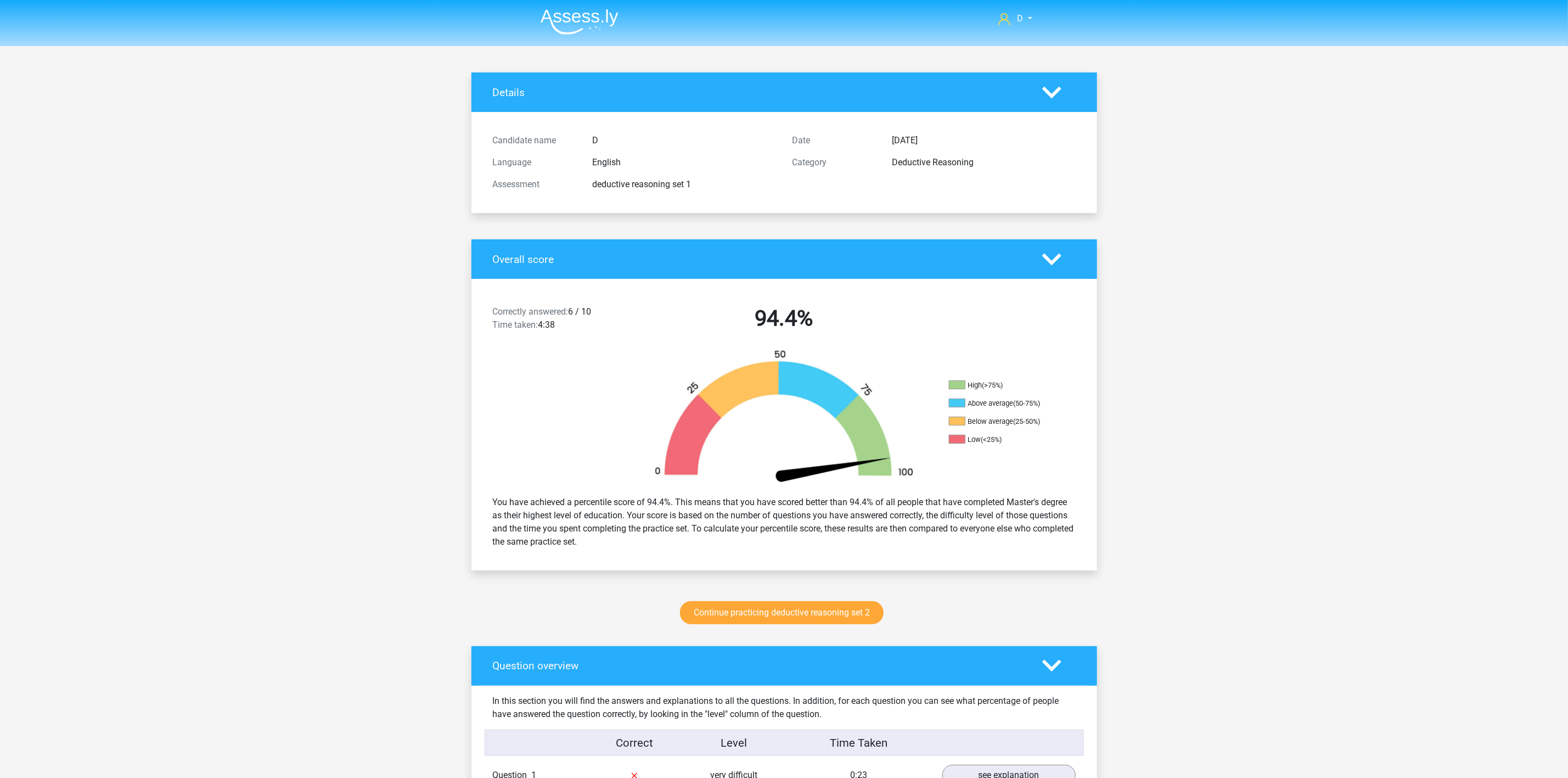
click at [560, 18] on img at bounding box center [579, 21] width 78 height 26
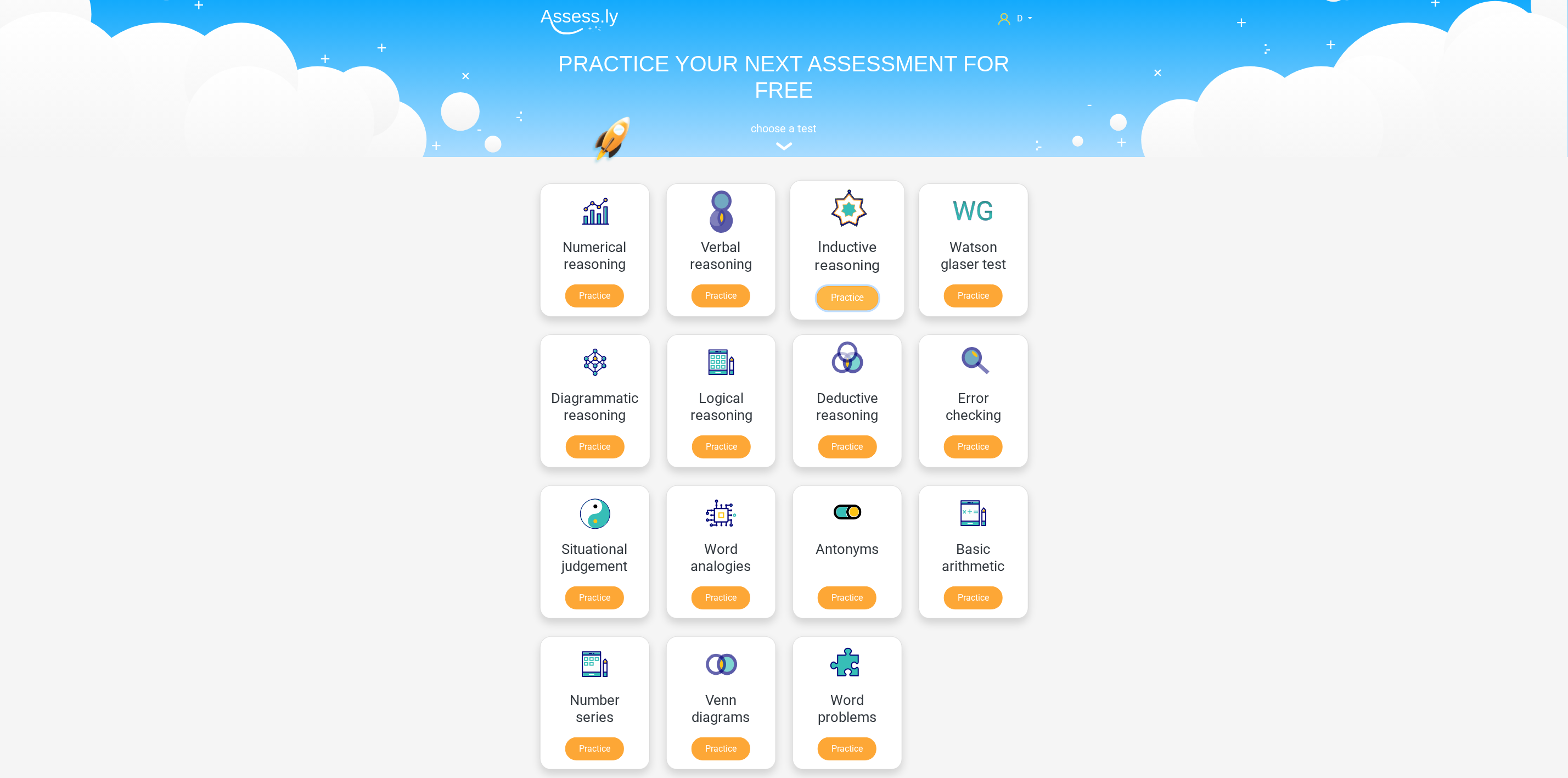
click at [853, 286] on link "Practice" at bounding box center [847, 298] width 61 height 24
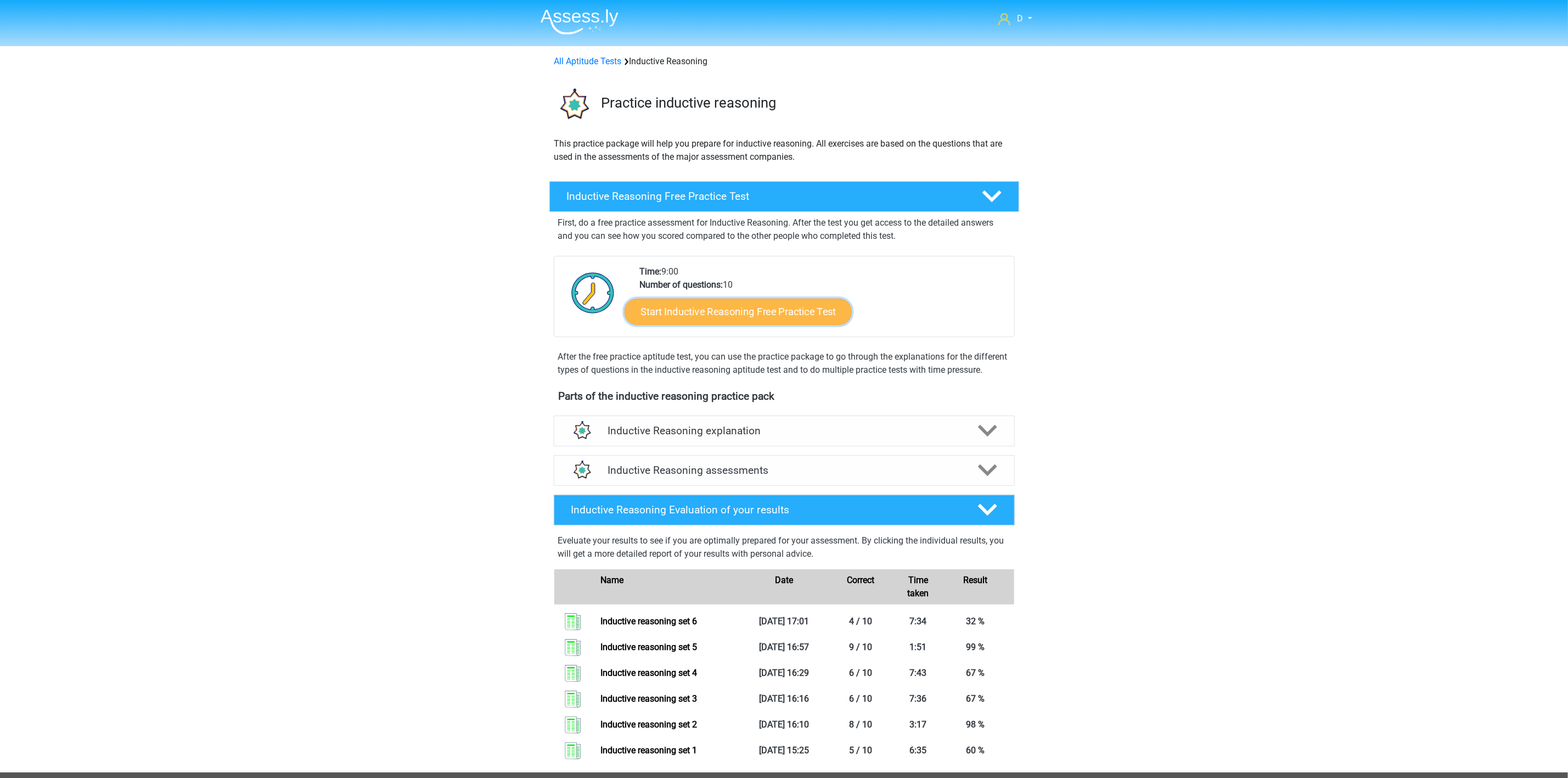
click at [763, 309] on link "Start Inductive Reasoning Free Practice Test" at bounding box center [738, 311] width 227 height 26
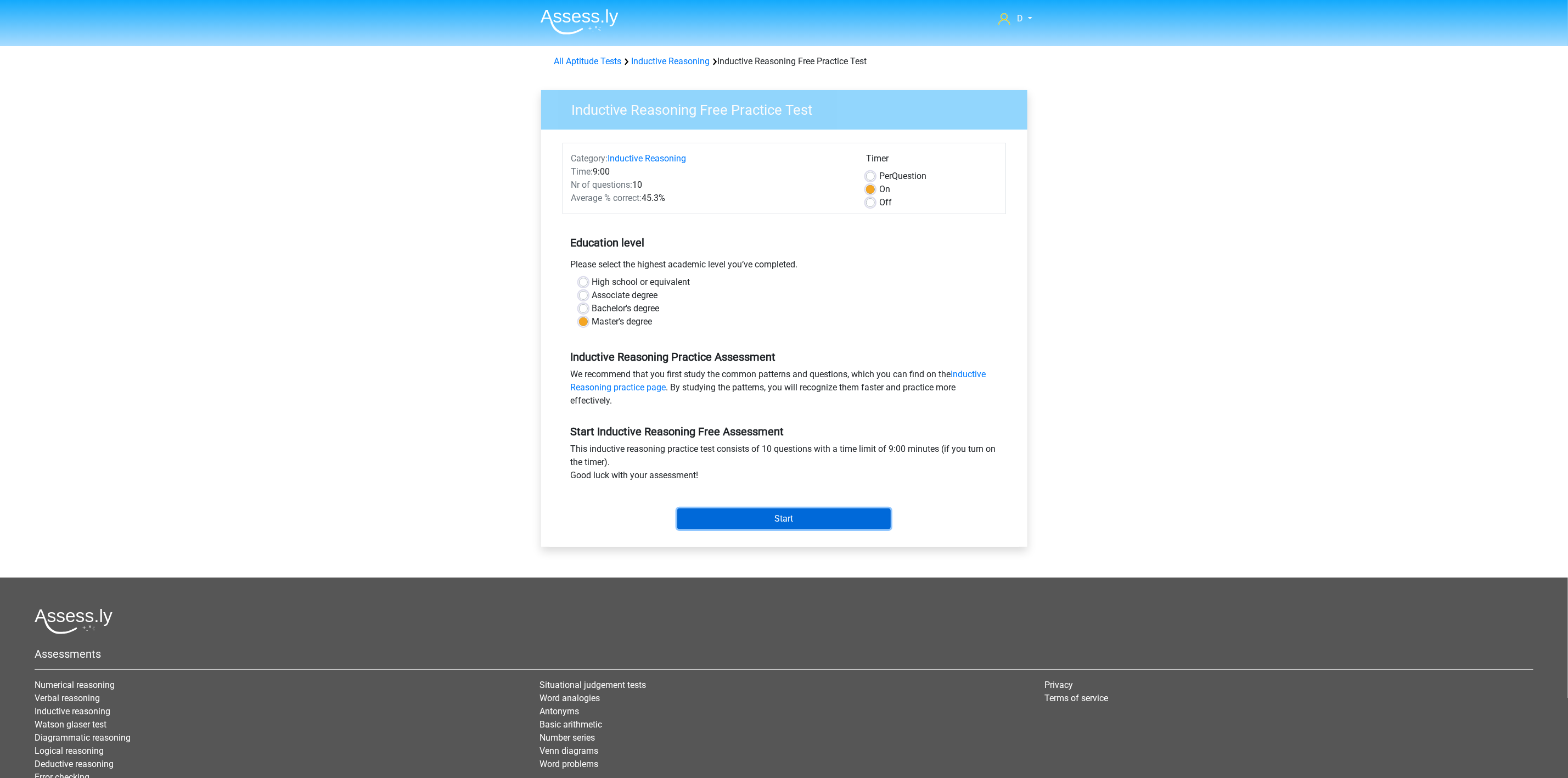
click at [773, 518] on input "Start" at bounding box center [784, 519] width 214 height 21
